Goal: Task Accomplishment & Management: Use online tool/utility

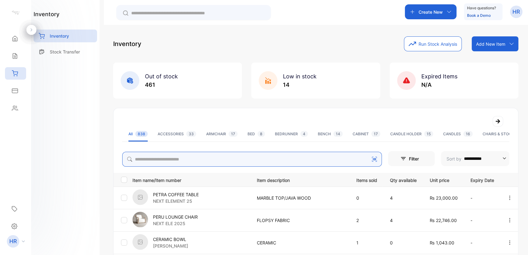
click at [188, 158] on input "search" at bounding box center [252, 159] width 260 height 15
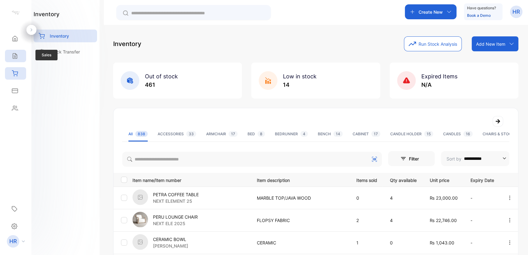
click at [8, 54] on div "Sales" at bounding box center [15, 56] width 21 height 12
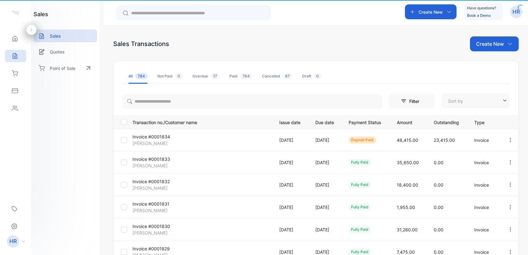
type input "**********"
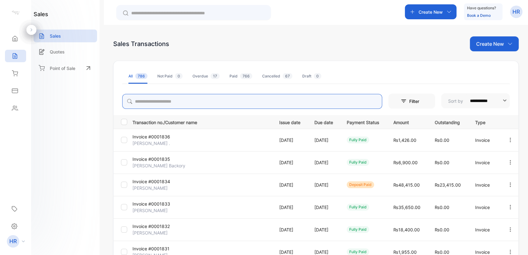
drag, startPoint x: 184, startPoint y: 109, endPoint x: 188, endPoint y: 103, distance: 6.3
click at [188, 103] on input "search" at bounding box center [252, 101] width 260 height 15
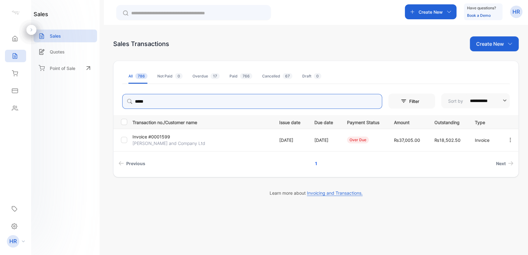
type input "*****"
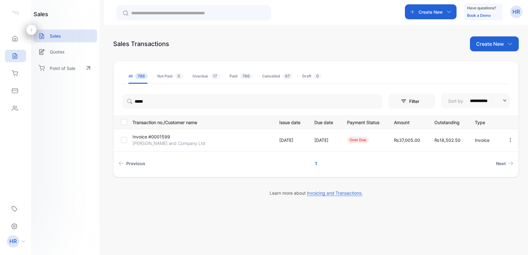
click at [163, 137] on p "Invoice #0001599" at bounding box center [156, 136] width 46 height 7
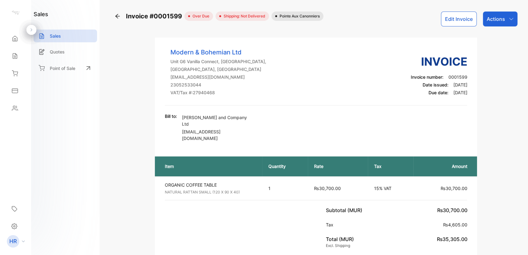
click at [501, 18] on p "Actions" at bounding box center [496, 18] width 18 height 7
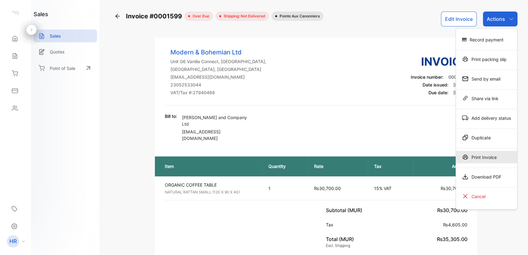
click at [468, 160] on div "Print Invoice" at bounding box center [486, 157] width 61 height 12
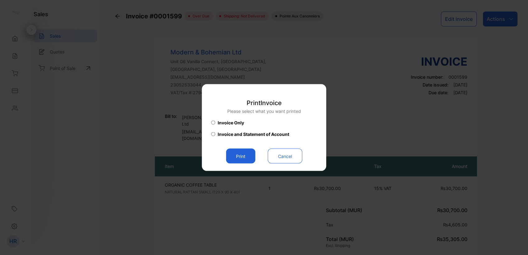
click at [253, 156] on button "Print" at bounding box center [240, 156] width 29 height 15
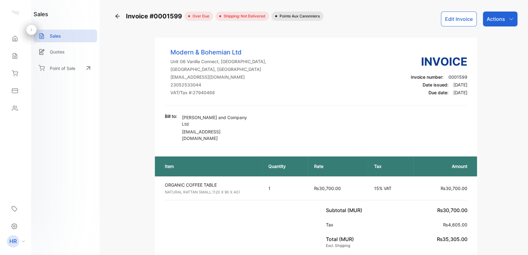
click at [291, 94] on div "Modern & Bohemian Ltd Unit G6 Vanilla Connect, [GEOGRAPHIC_DATA], [GEOGRAPHIC_D…" at bounding box center [316, 77] width 303 height 58
click at [500, 22] on p "Actions" at bounding box center [496, 18] width 18 height 7
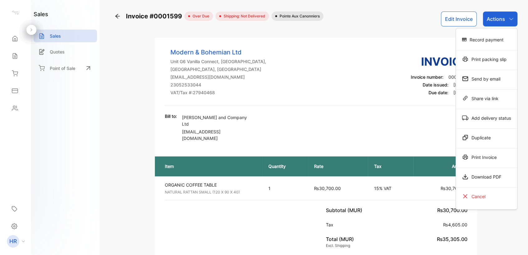
click at [476, 176] on div "Download PDF" at bounding box center [486, 177] width 61 height 12
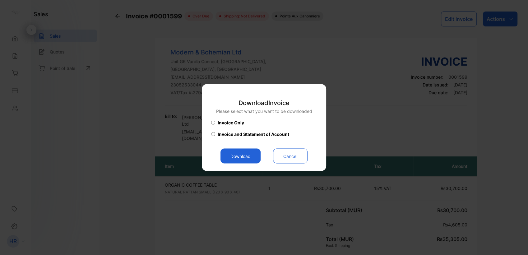
click at [239, 157] on button "Download" at bounding box center [241, 156] width 40 height 15
